Goal: Answer question/provide support

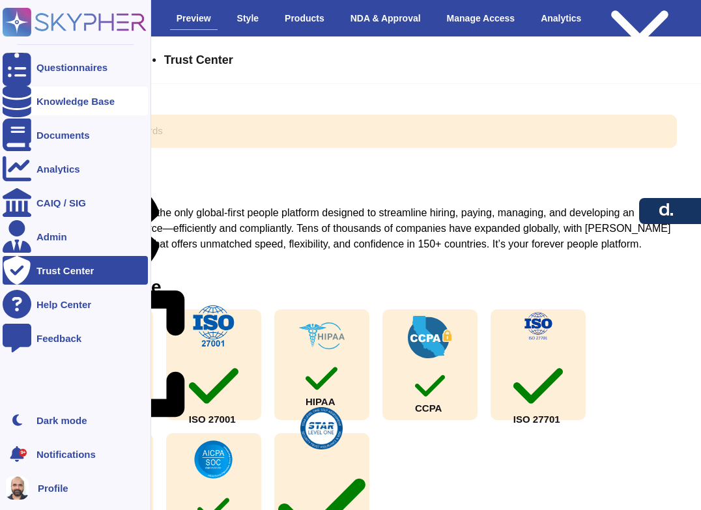
click at [45, 96] on div "Knowledge Base" at bounding box center [75, 101] width 78 height 10
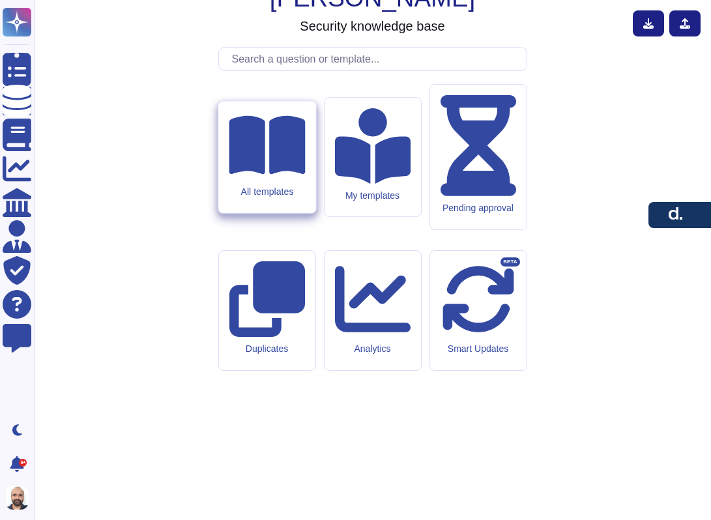
click at [245, 213] on div "All templates" at bounding box center [266, 157] width 97 height 112
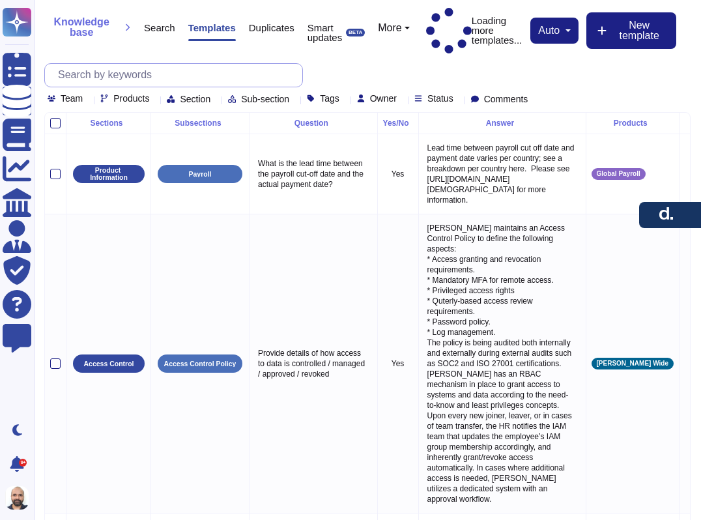
click at [195, 65] on input "text" at bounding box center [176, 75] width 251 height 23
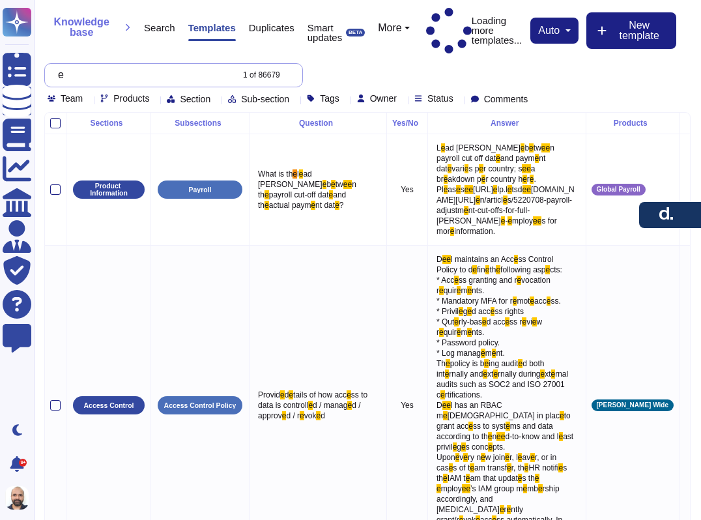
type input "e"
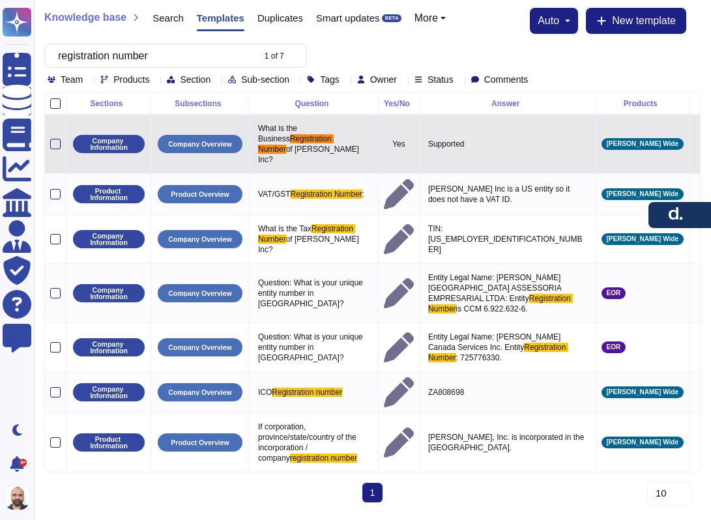
click at [694, 145] on icon at bounding box center [694, 145] width 0 height 0
type input "registration number"
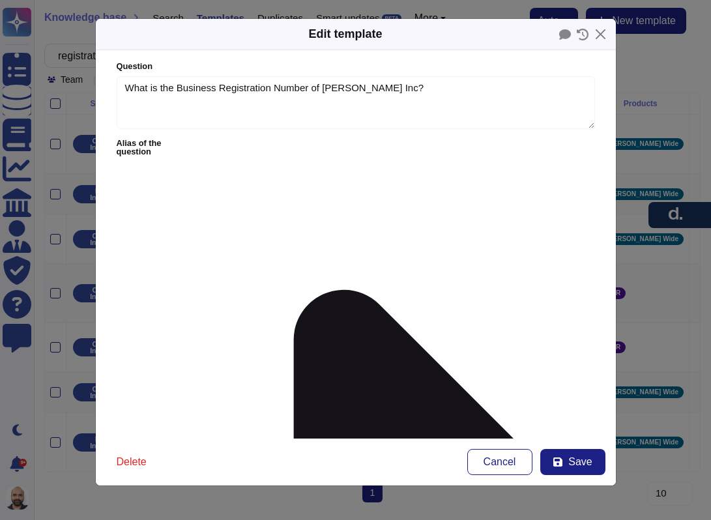
type textarea "What is the Business Registration Number of [PERSON_NAME] Inc?"
type textarea "Supported"
click at [597, 36] on button "Close" at bounding box center [600, 34] width 20 height 20
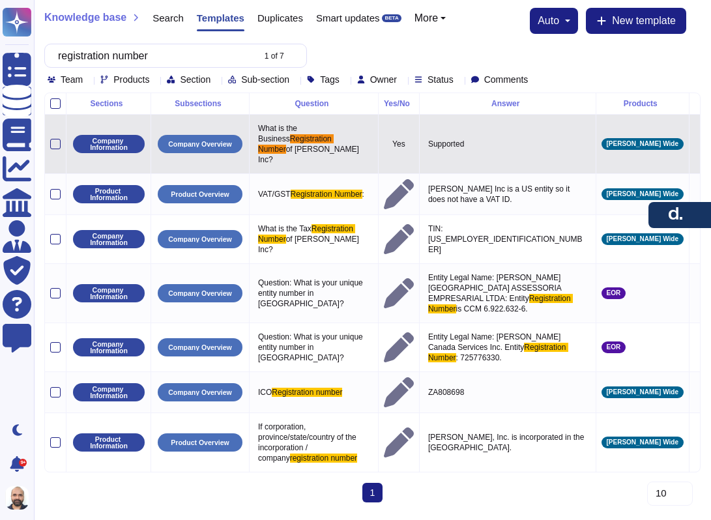
click at [694, 145] on icon at bounding box center [694, 145] width 0 height 0
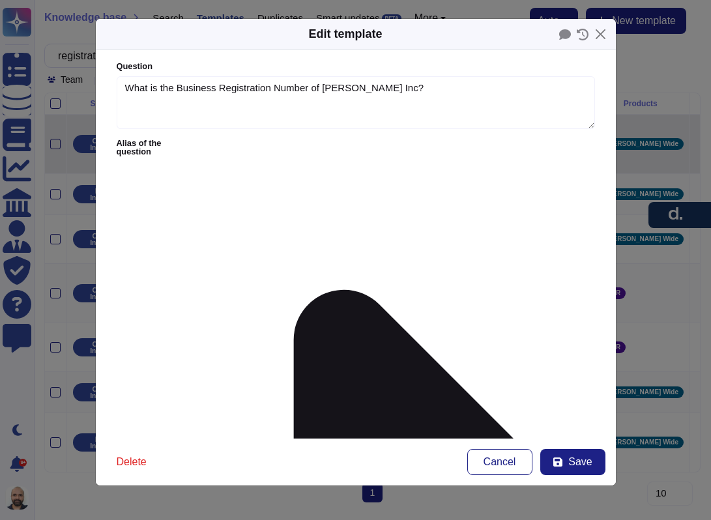
type textarea "What is the Business Registration Number of [PERSON_NAME] Inc?"
paste textarea "6465099"
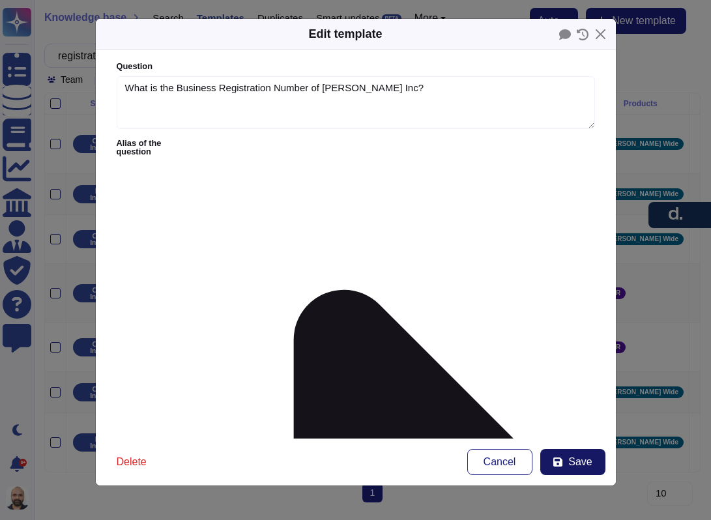
click at [568, 461] on span "Save" at bounding box center [579, 462] width 23 height 10
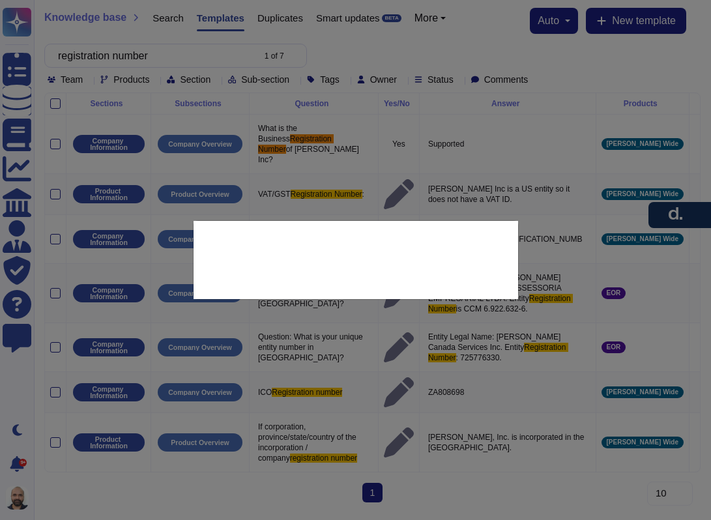
type textarea "Supported"
